Goal: Information Seeking & Learning: Learn about a topic

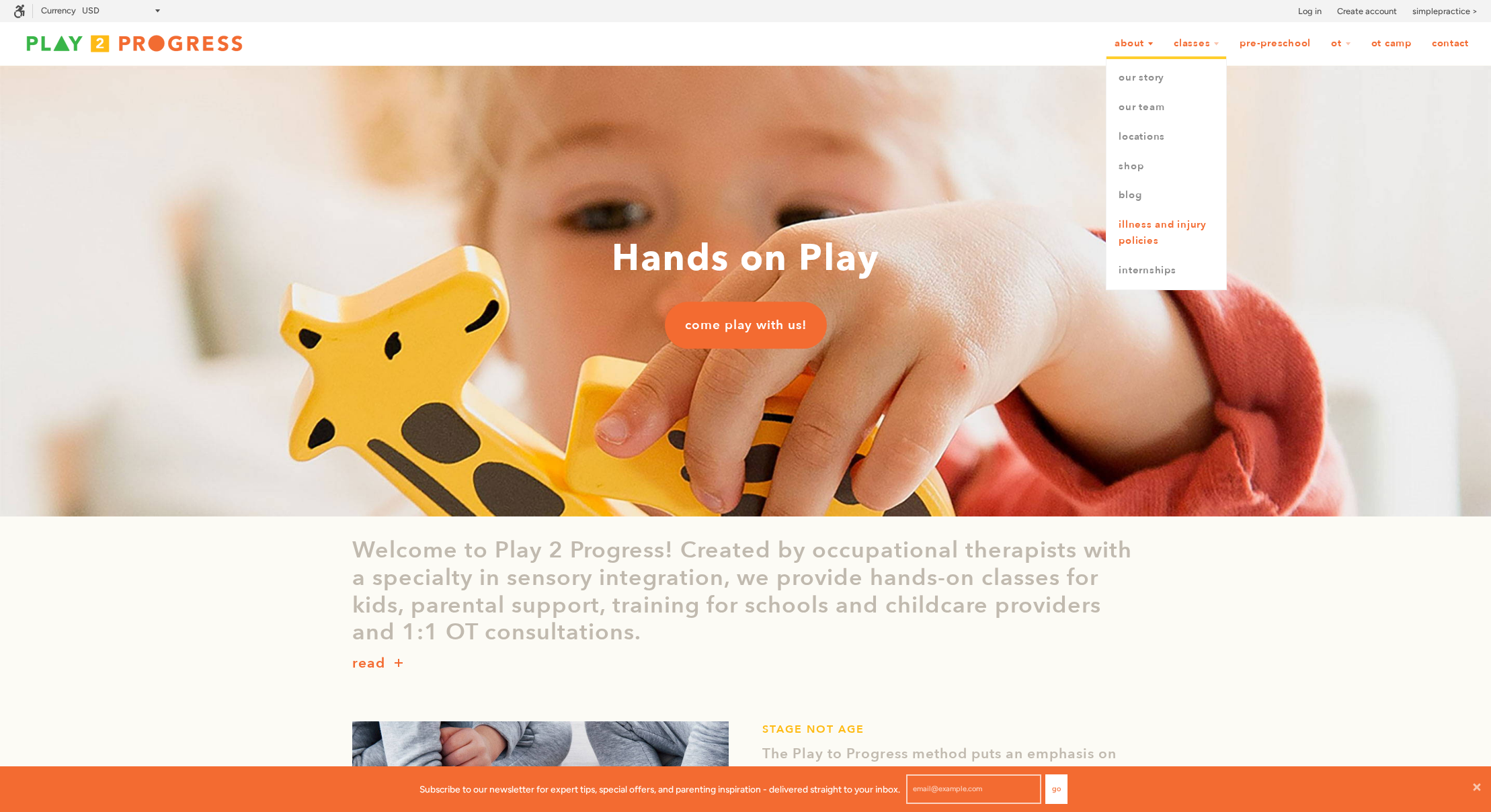
click at [1127, 233] on link "Illness and Injury Policies" at bounding box center [1166, 233] width 120 height 46
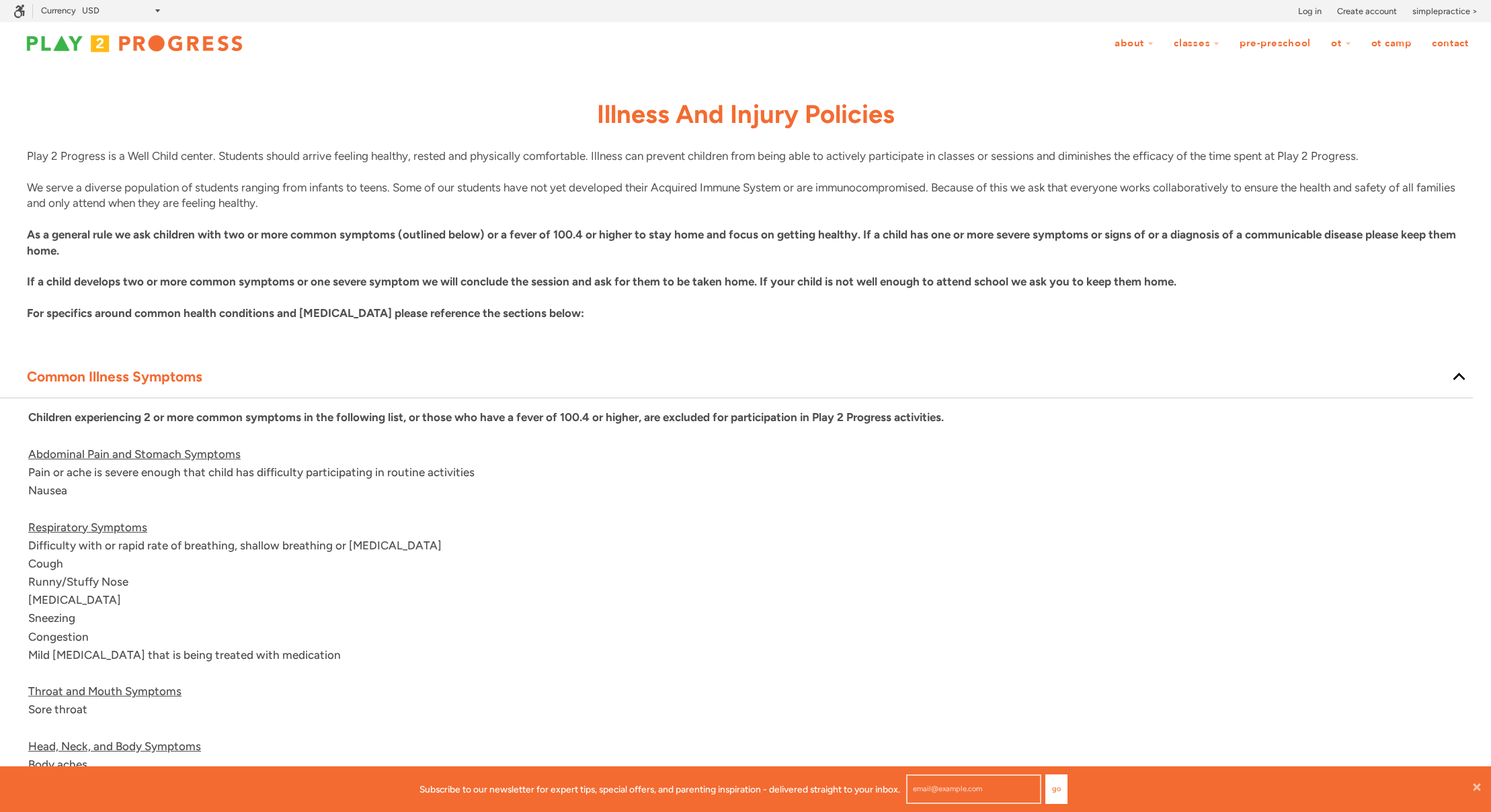
scroll to position [1, 1]
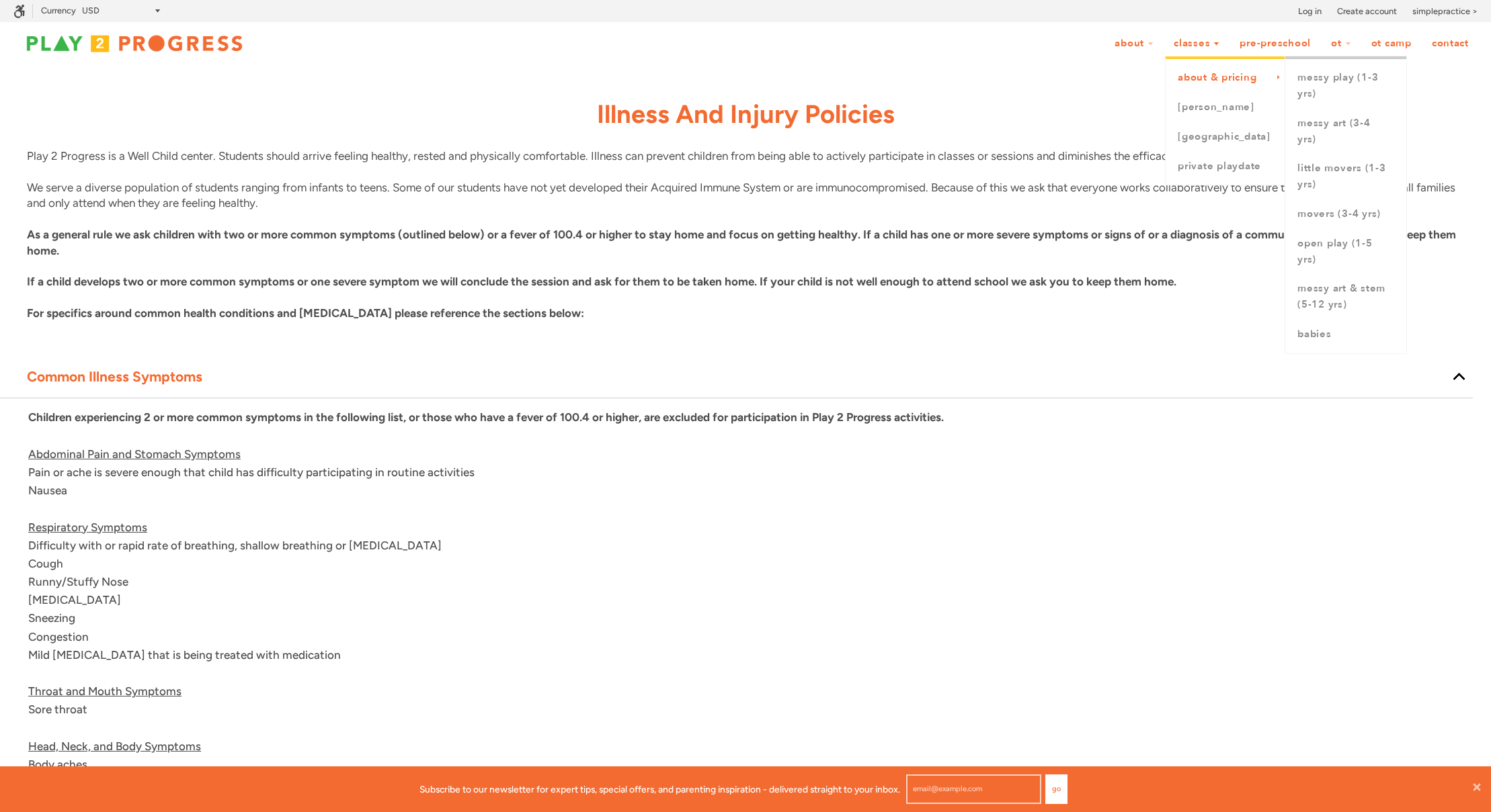
click at [1212, 75] on link "About & Pricing" at bounding box center [1225, 78] width 120 height 30
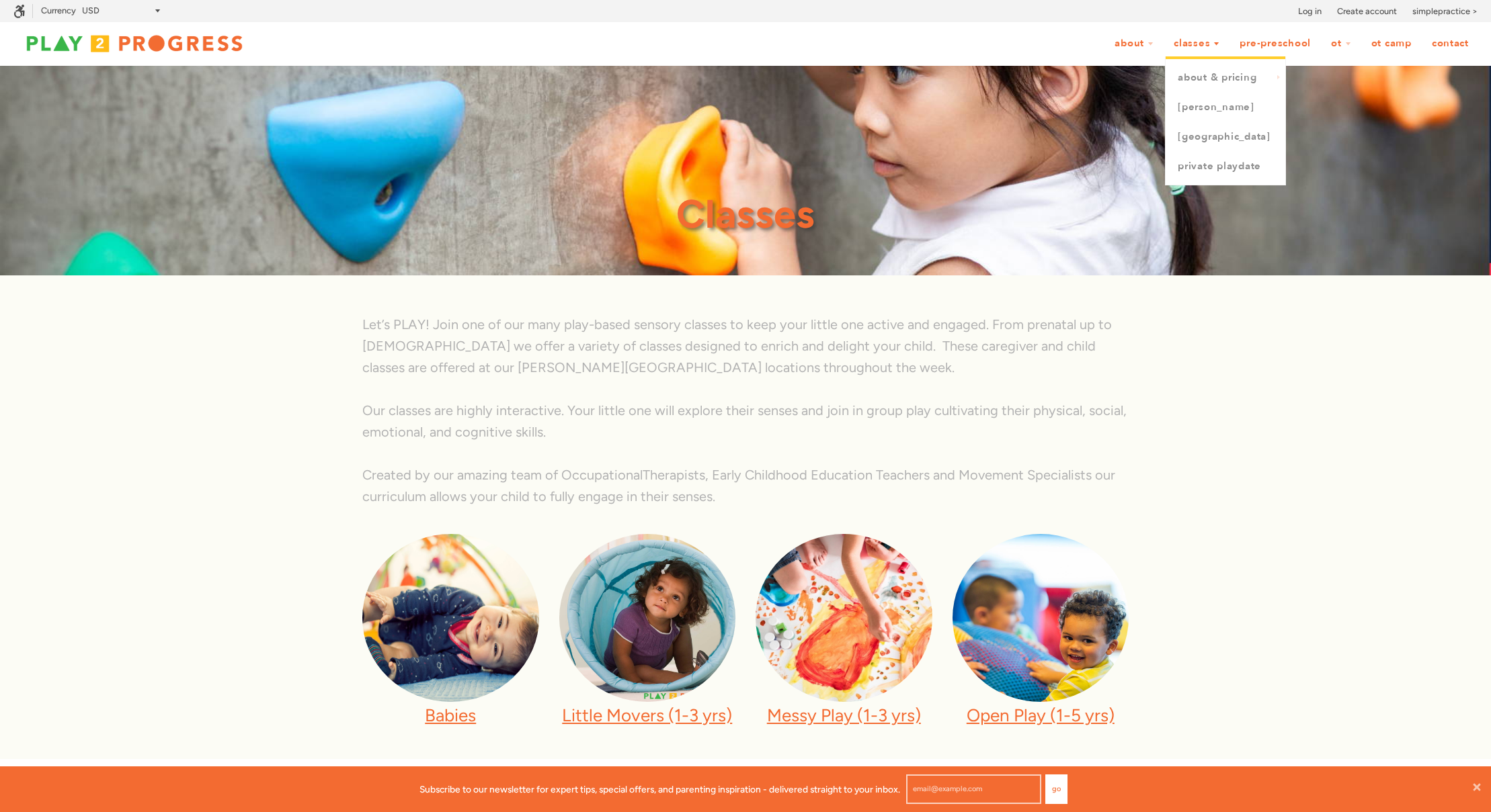
scroll to position [1, 1]
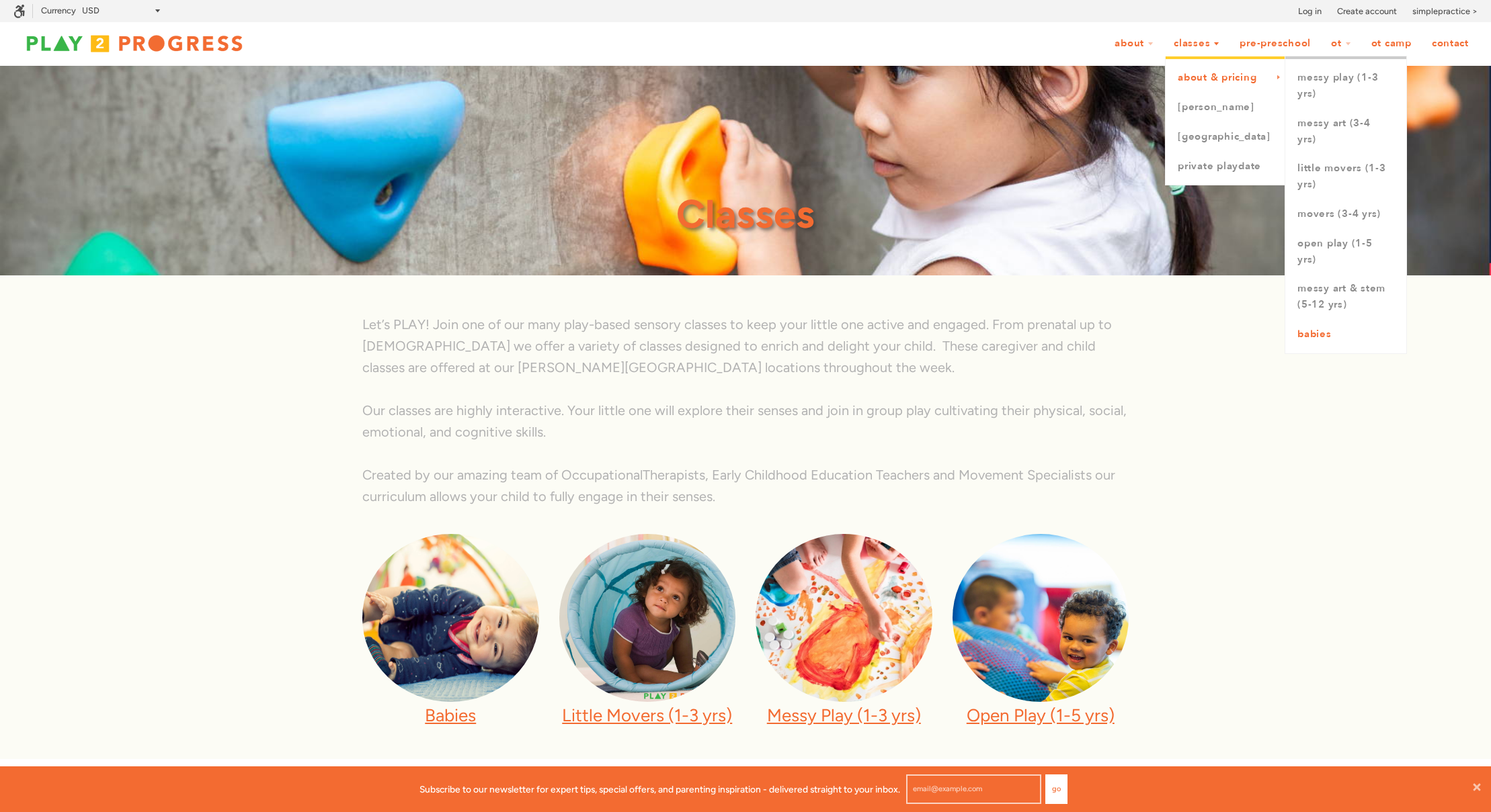
click at [1318, 337] on link "Babies" at bounding box center [1345, 335] width 121 height 30
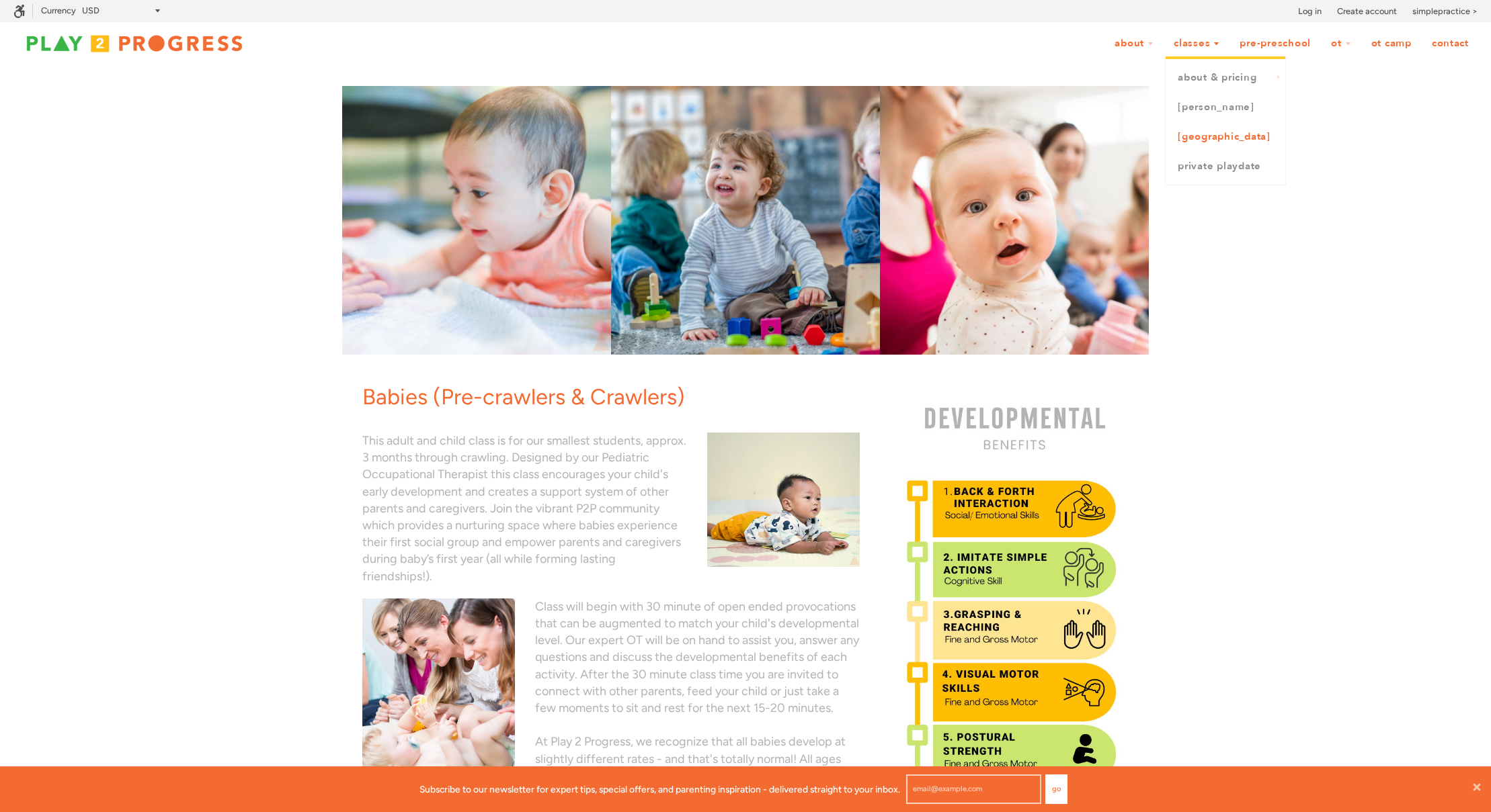
click at [1192, 141] on link "[GEOGRAPHIC_DATA]" at bounding box center [1225, 137] width 120 height 30
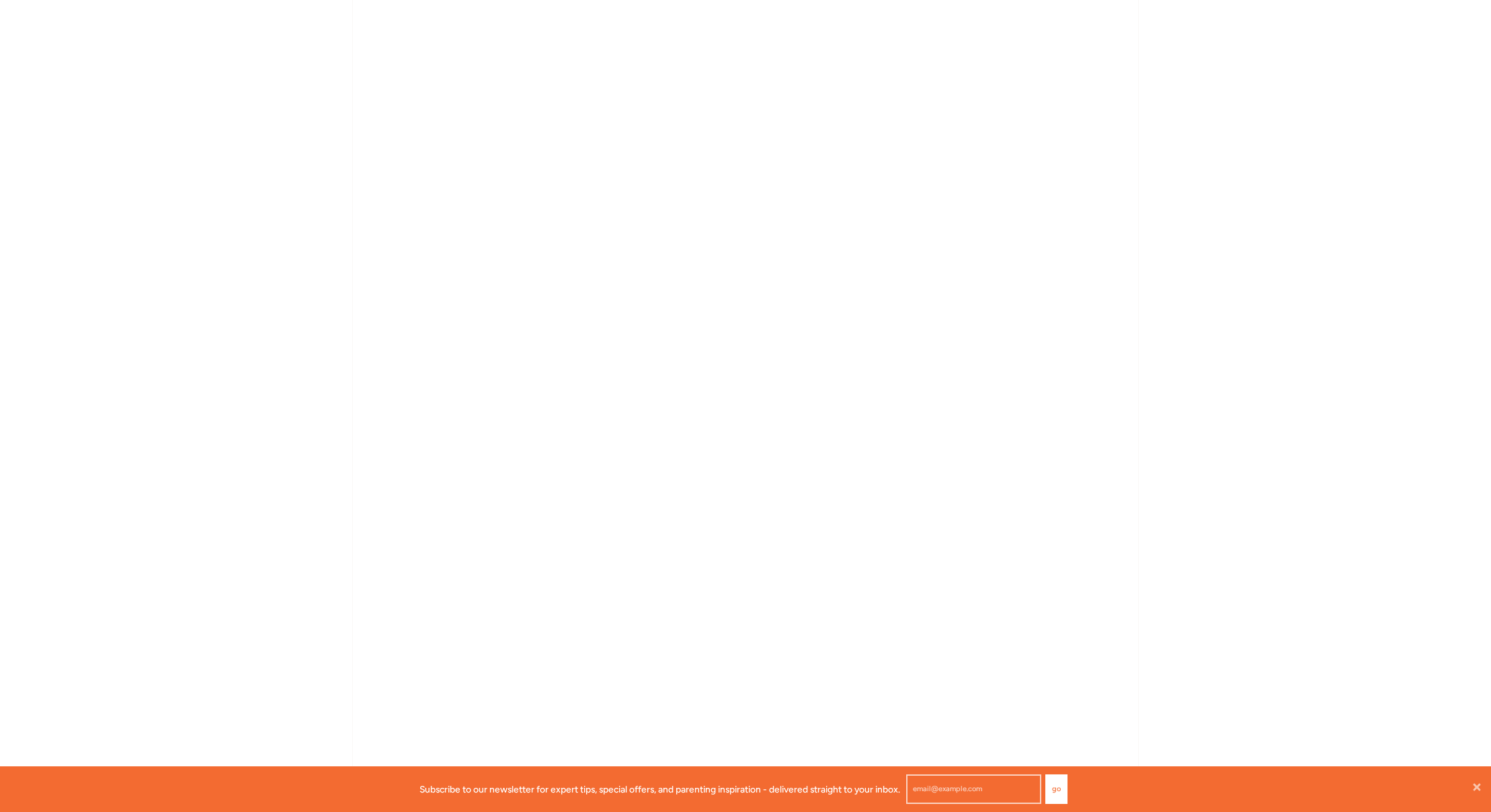
scroll to position [953, 0]
